Goal: Transaction & Acquisition: Purchase product/service

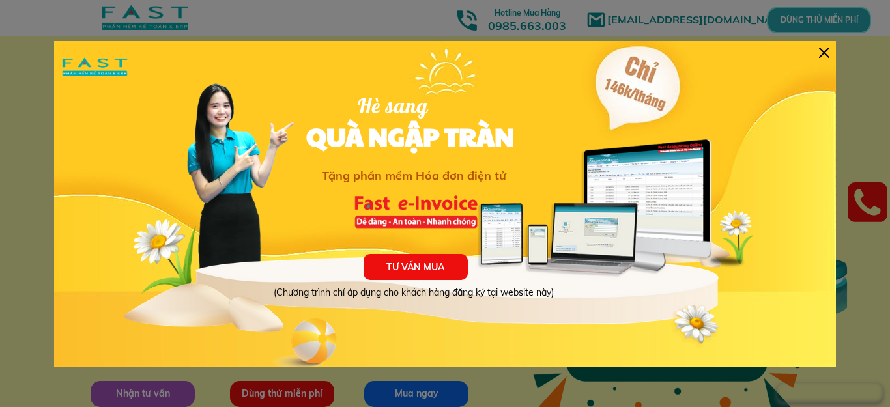
click at [822, 53] on div at bounding box center [824, 53] width 10 height 10
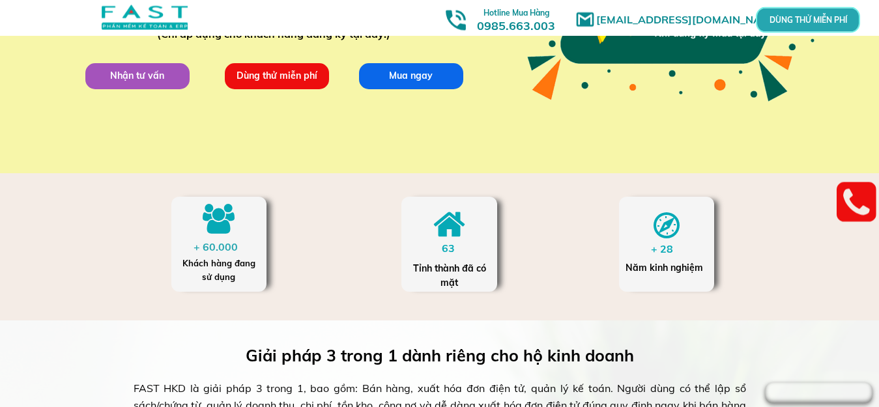
scroll to position [180, 0]
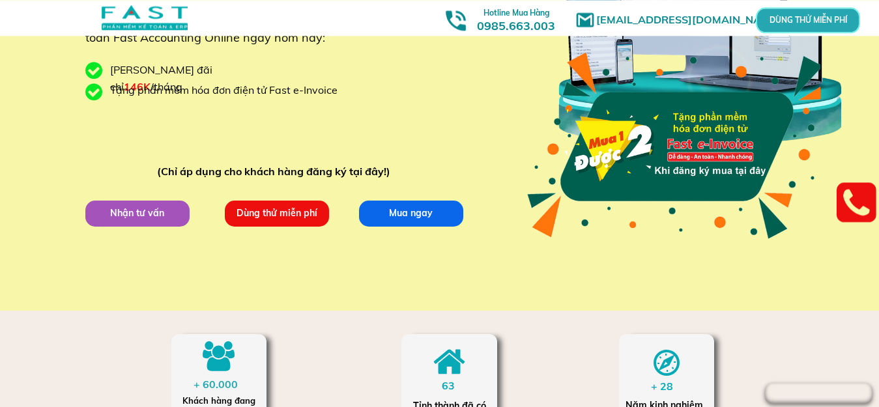
click at [311, 205] on p "Dùng thử miễn phí" at bounding box center [276, 213] width 104 height 26
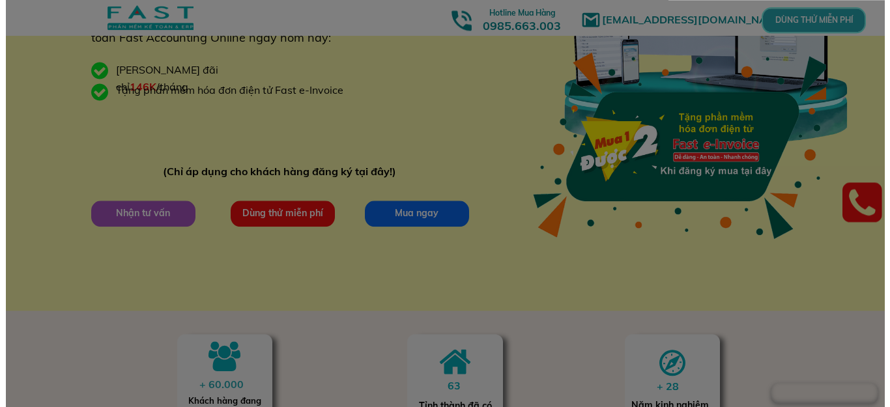
scroll to position [0, 0]
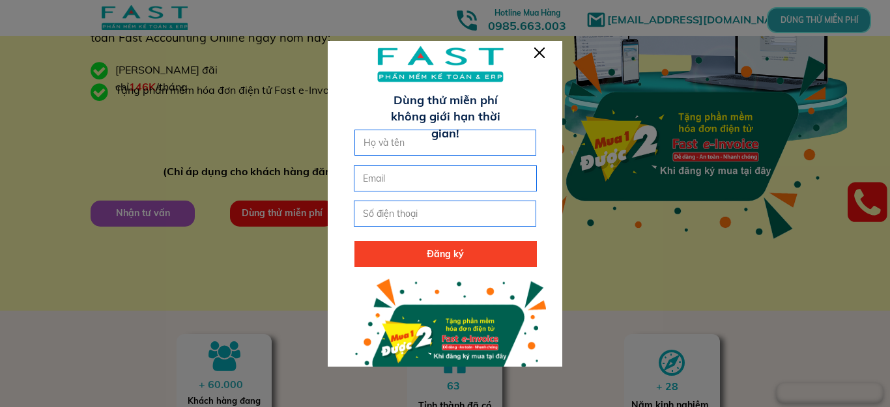
click at [541, 53] on div at bounding box center [539, 53] width 10 height 10
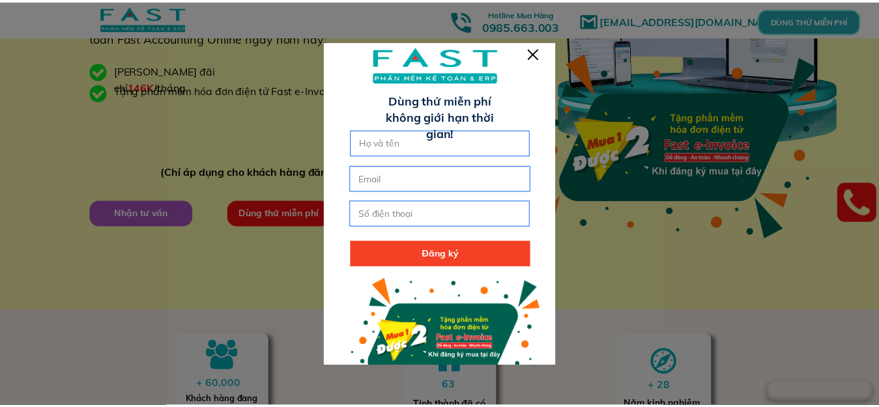
scroll to position [180, 0]
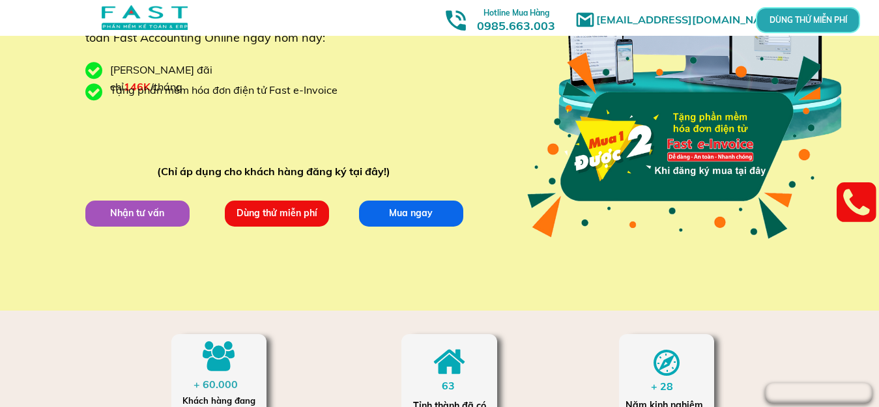
click at [422, 221] on p "Mua ngay" at bounding box center [410, 213] width 104 height 26
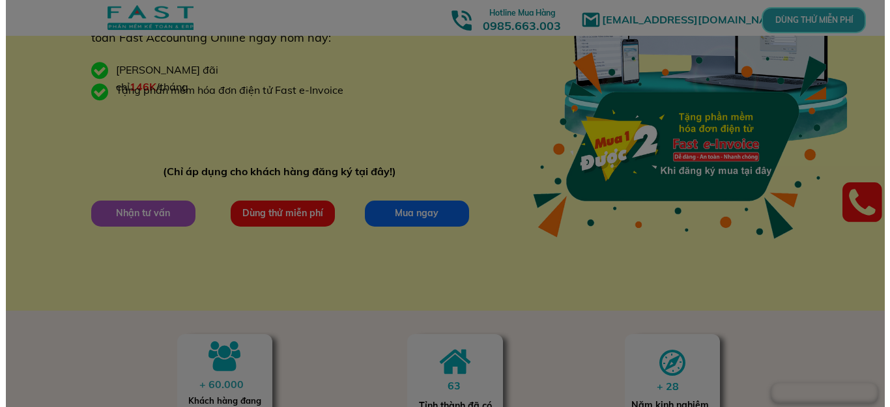
scroll to position [0, 0]
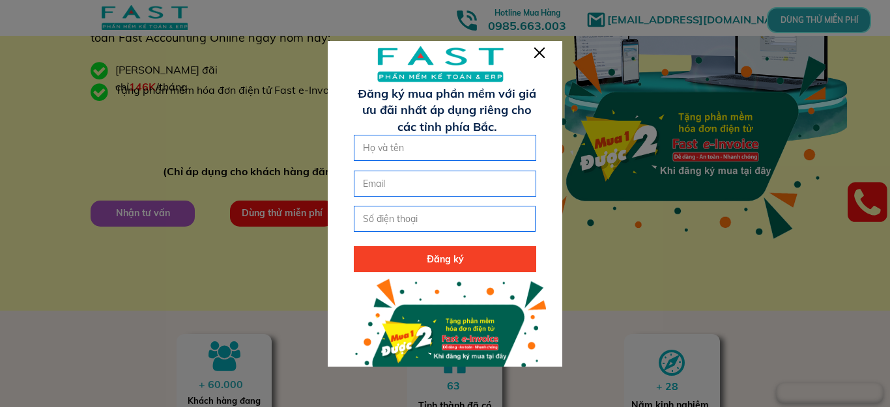
click at [539, 54] on div at bounding box center [539, 53] width 10 height 10
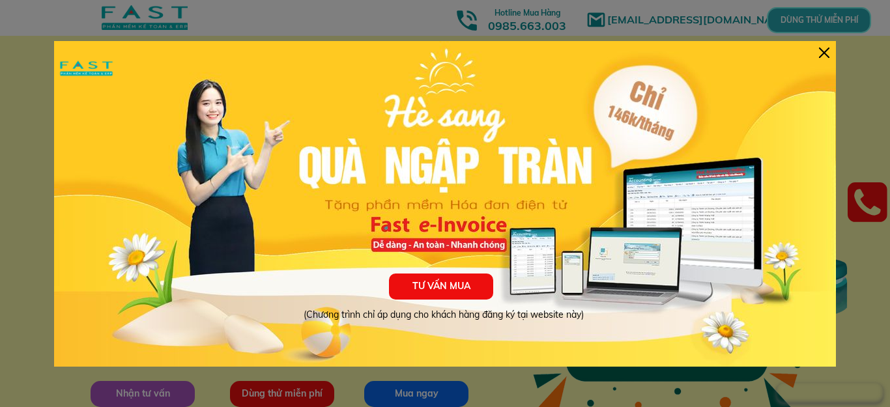
click at [463, 277] on p "TƯ VẤN MUA" at bounding box center [441, 287] width 104 height 26
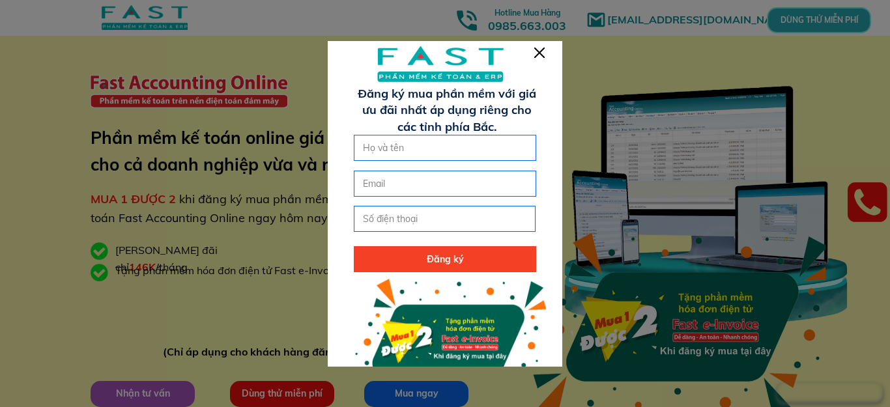
click at [541, 56] on div at bounding box center [539, 53] width 10 height 10
